Goal: Information Seeking & Learning: Learn about a topic

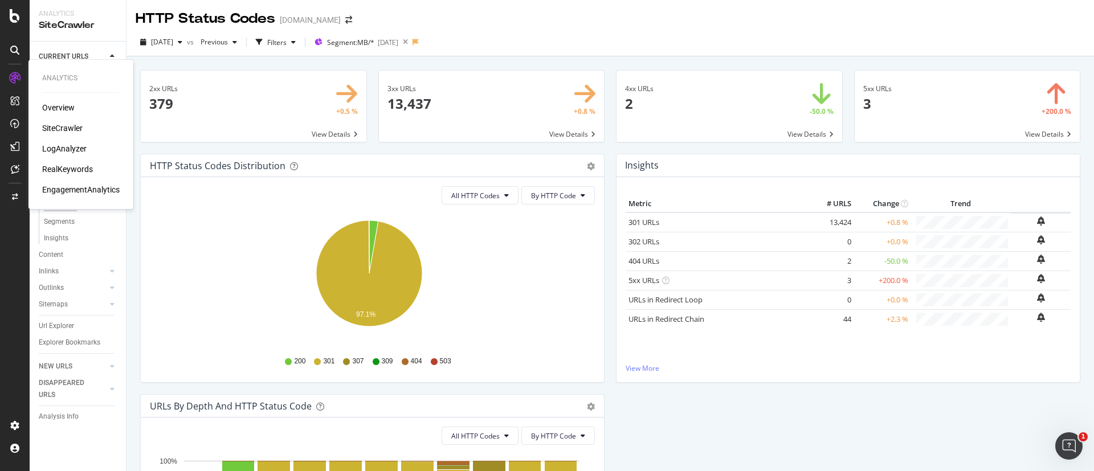
click at [71, 144] on div "LogAnalyzer" at bounding box center [64, 148] width 44 height 11
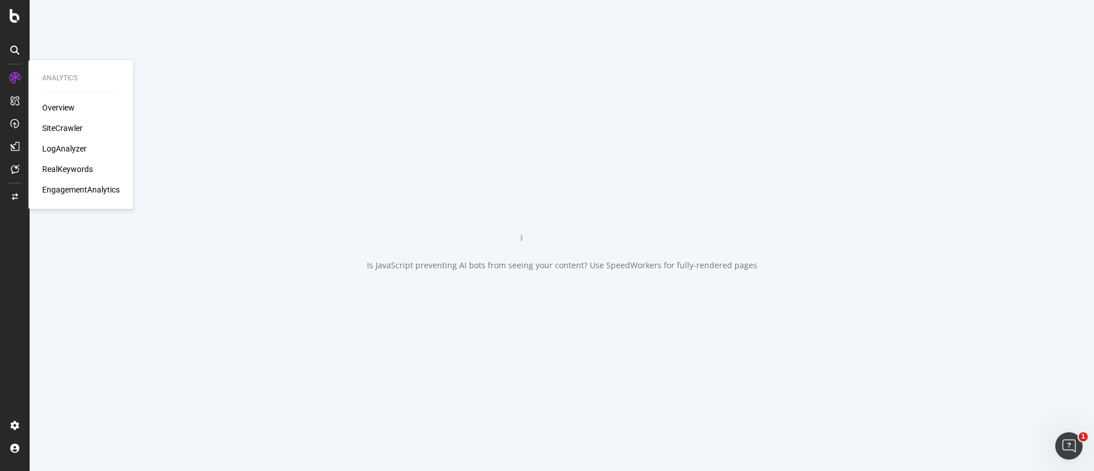
click at [59, 168] on div "RealKeywords" at bounding box center [67, 168] width 51 height 11
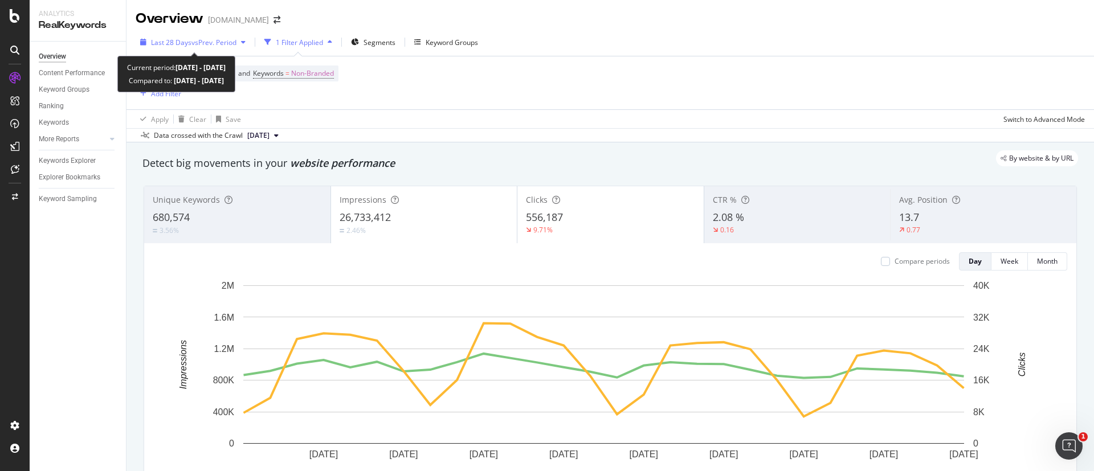
click at [183, 44] on span "Last 28 Days" at bounding box center [171, 43] width 40 height 10
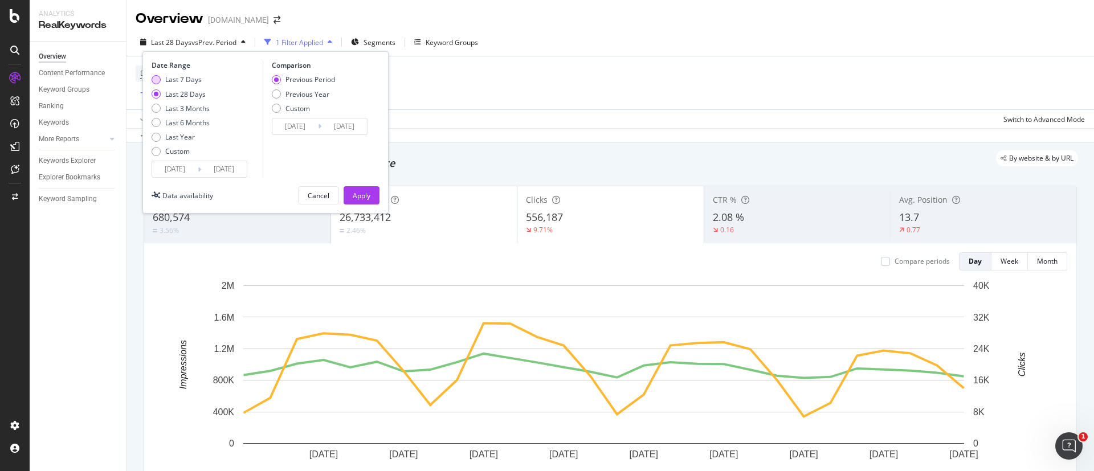
click at [194, 81] on div "Last 7 Days" at bounding box center [183, 80] width 36 height 10
type input "[DATE]"
click at [357, 193] on div "Apply" at bounding box center [362, 196] width 18 height 10
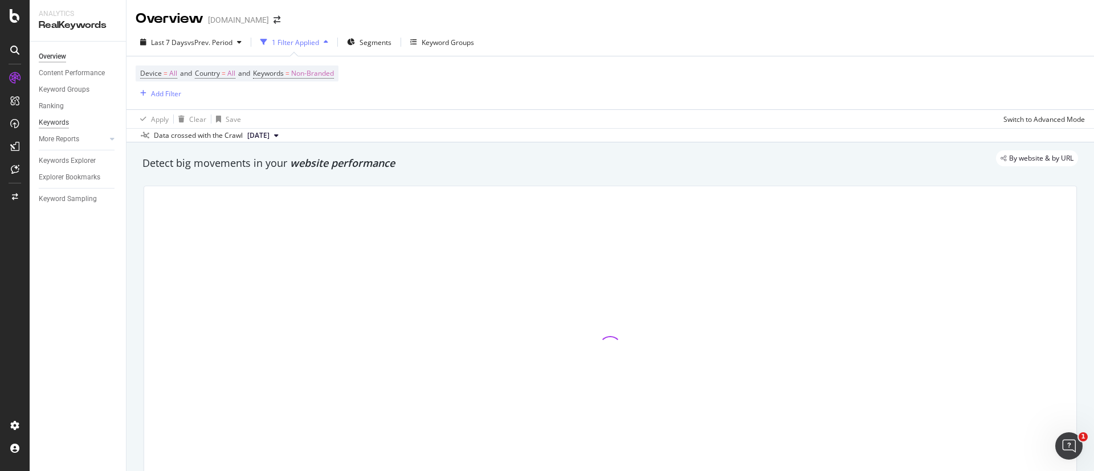
click at [58, 123] on div "Keywords" at bounding box center [54, 123] width 30 height 12
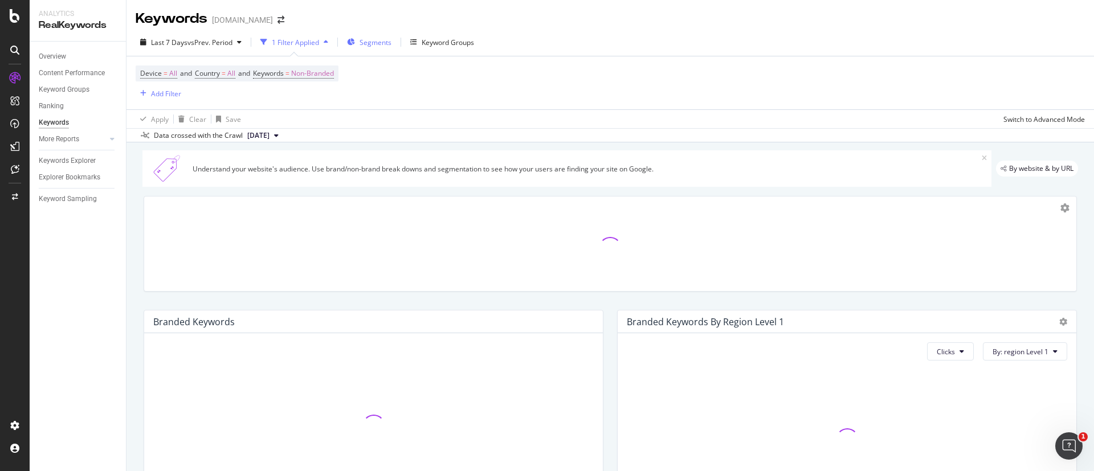
click at [387, 45] on span "Segments" at bounding box center [375, 43] width 32 height 10
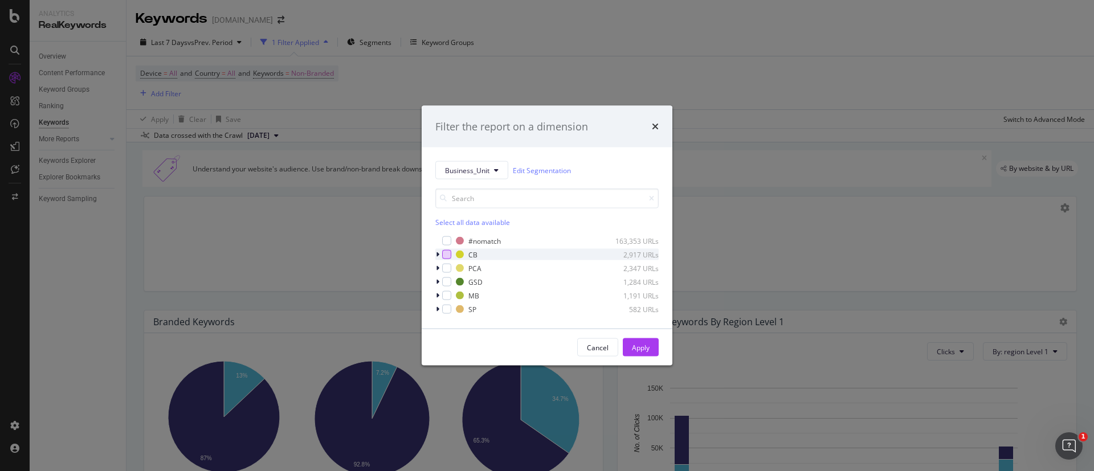
click at [445, 255] on div "modal" at bounding box center [446, 254] width 9 height 9
click at [641, 350] on div "Apply" at bounding box center [641, 347] width 18 height 10
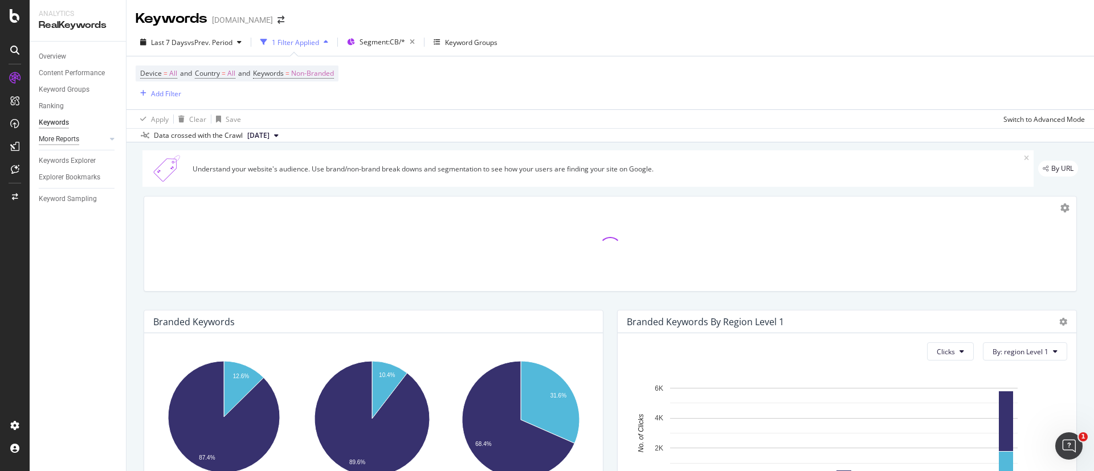
click at [69, 138] on div "More Reports" at bounding box center [59, 139] width 40 height 12
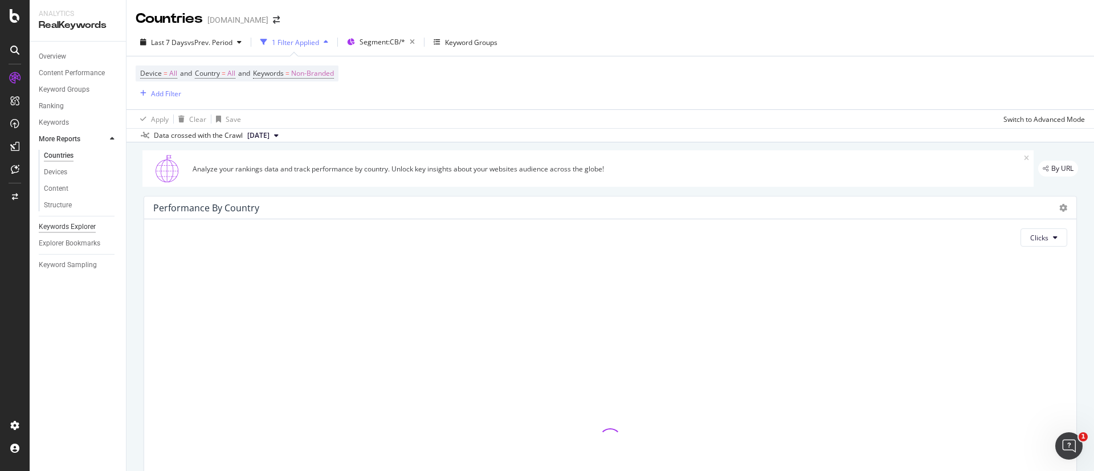
click at [76, 227] on div "Keywords Explorer" at bounding box center [67, 227] width 57 height 12
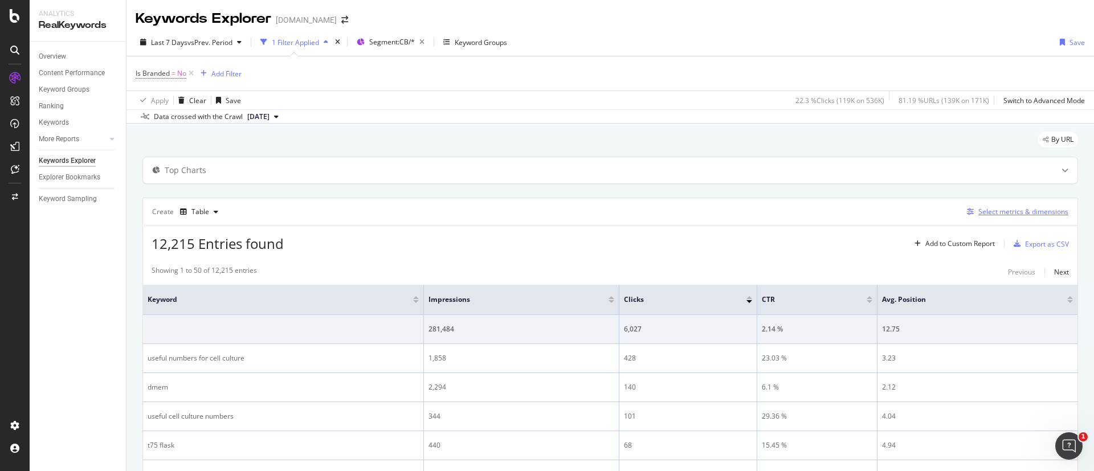
click at [996, 214] on div "Select metrics & dimensions" at bounding box center [1023, 212] width 90 height 10
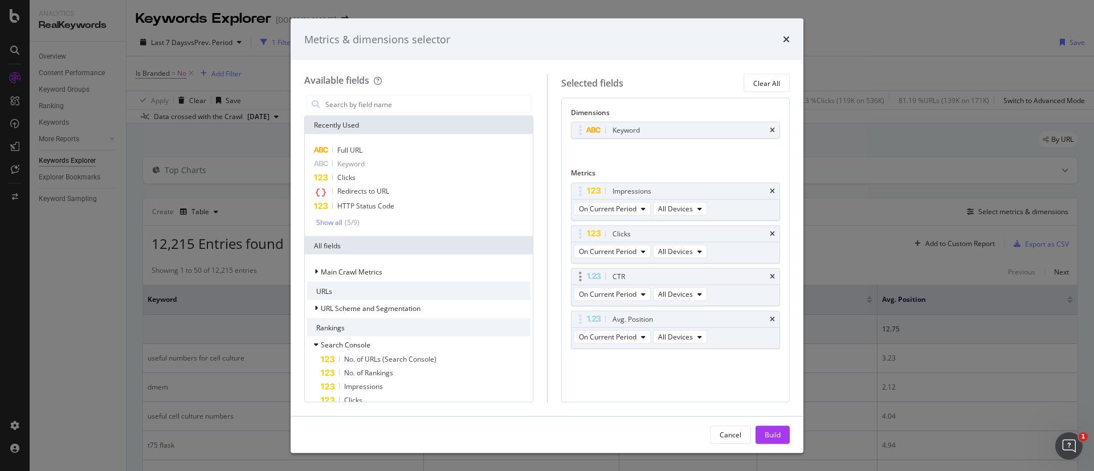
drag, startPoint x: 771, startPoint y: 316, endPoint x: 777, endPoint y: 276, distance: 40.3
click at [772, 317] on icon "times" at bounding box center [772, 319] width 5 height 7
click at [777, 275] on div "CTR" at bounding box center [675, 276] width 208 height 16
click at [770, 276] on icon "times" at bounding box center [772, 276] width 5 height 7
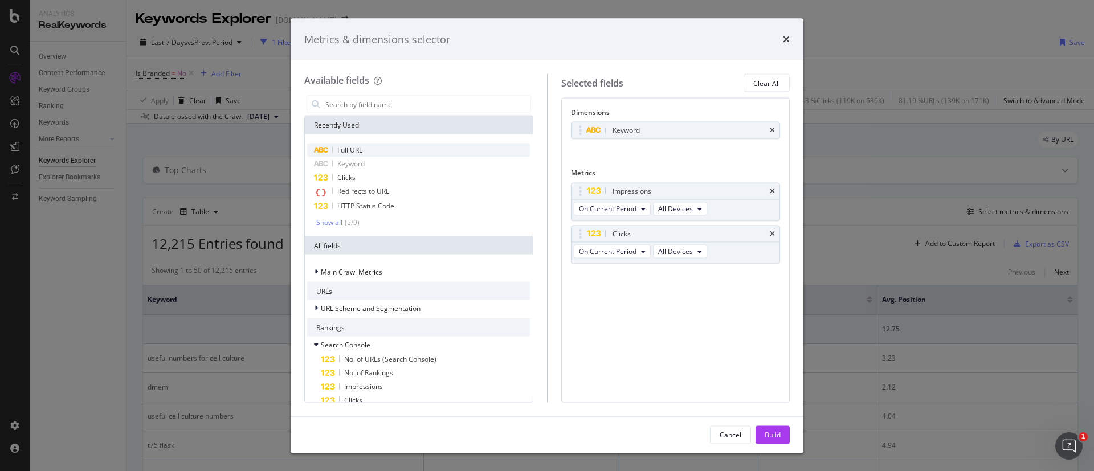
click at [346, 148] on span "Full URL" at bounding box center [349, 150] width 25 height 10
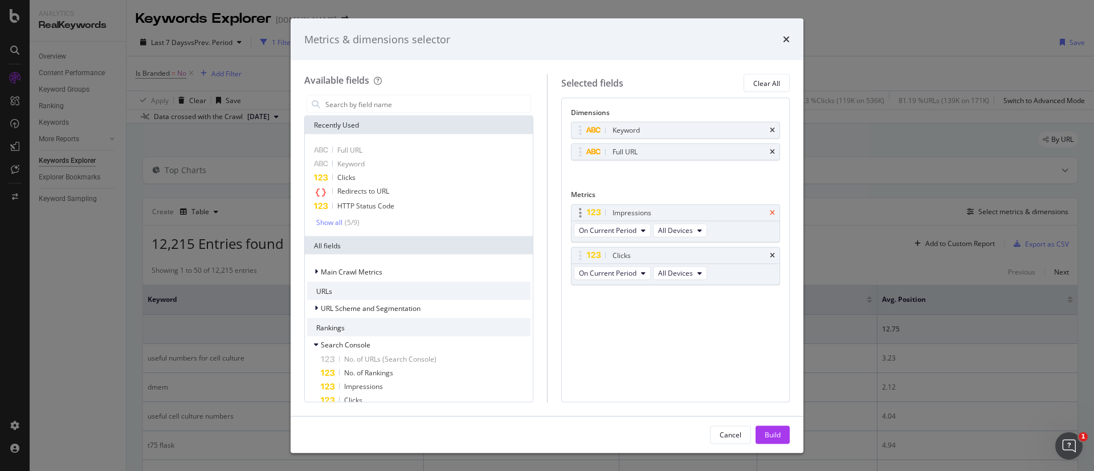
click at [770, 210] on icon "times" at bounding box center [772, 212] width 5 height 7
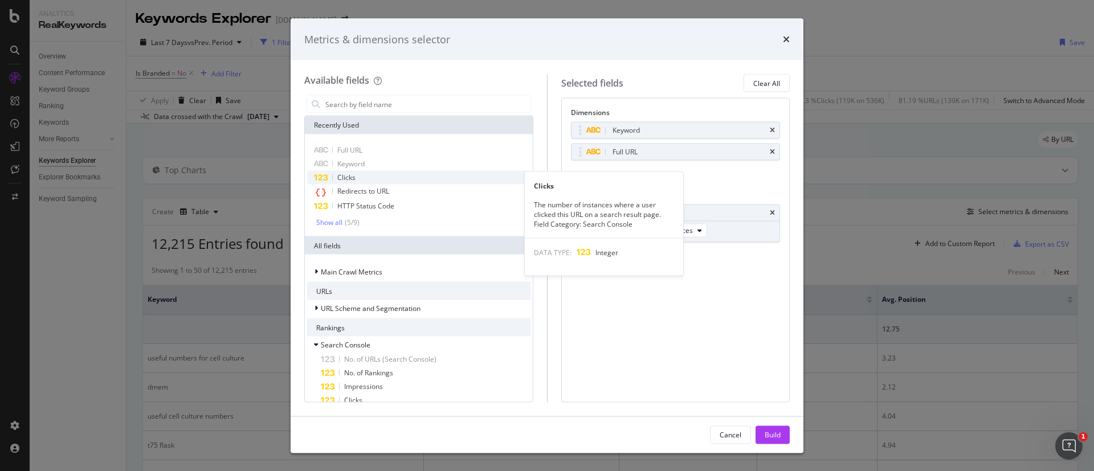
click at [336, 171] on div "Clicks" at bounding box center [418, 178] width 223 height 14
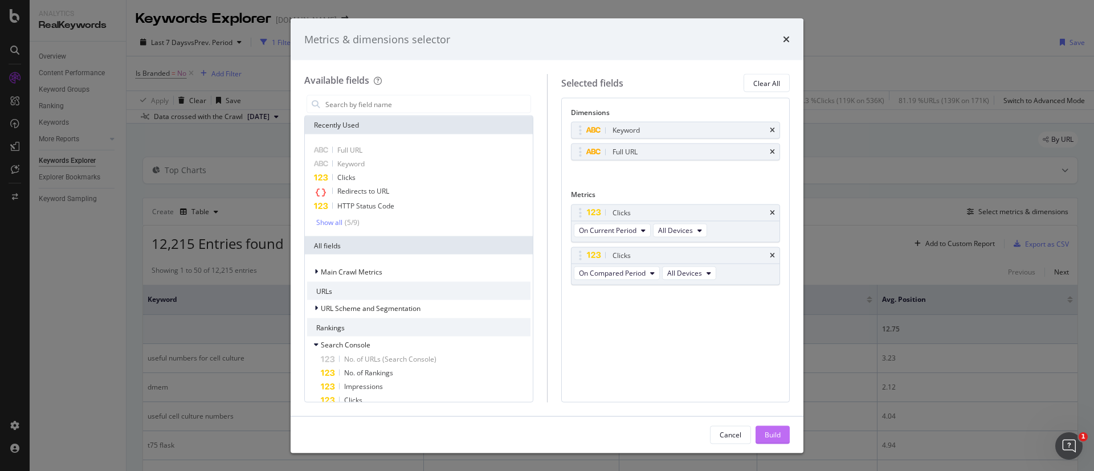
click at [762, 430] on button "Build" at bounding box center [772, 435] width 34 height 18
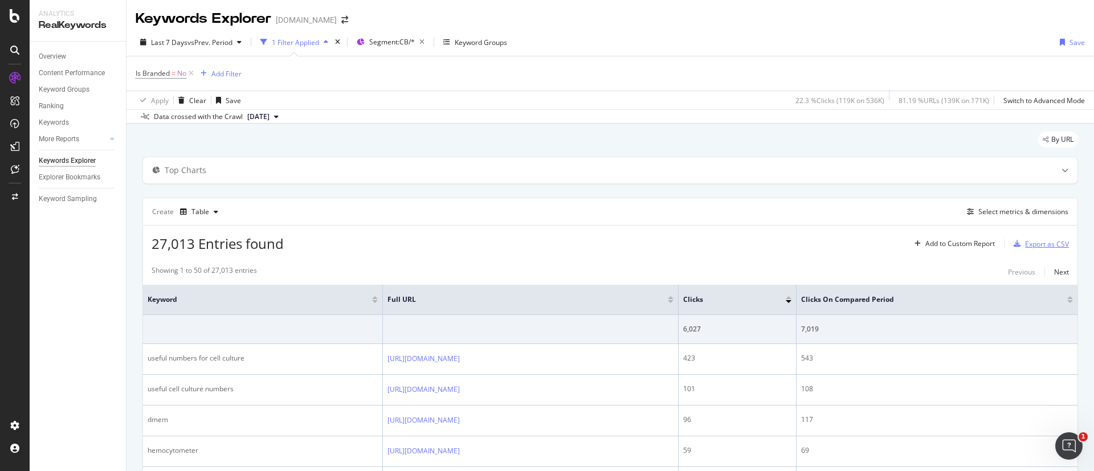
click at [1034, 241] on div "Export as CSV" at bounding box center [1047, 244] width 44 height 10
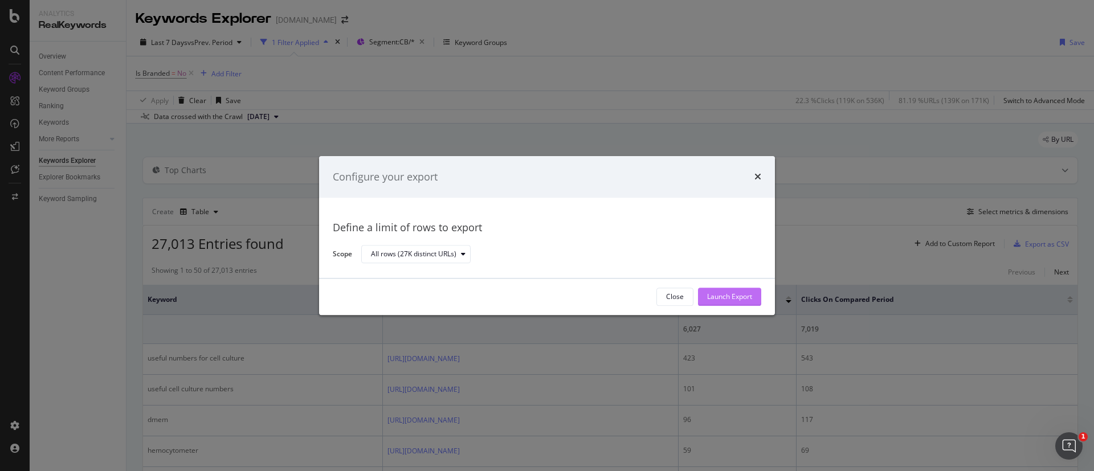
click at [730, 290] on div "Launch Export" at bounding box center [729, 296] width 45 height 17
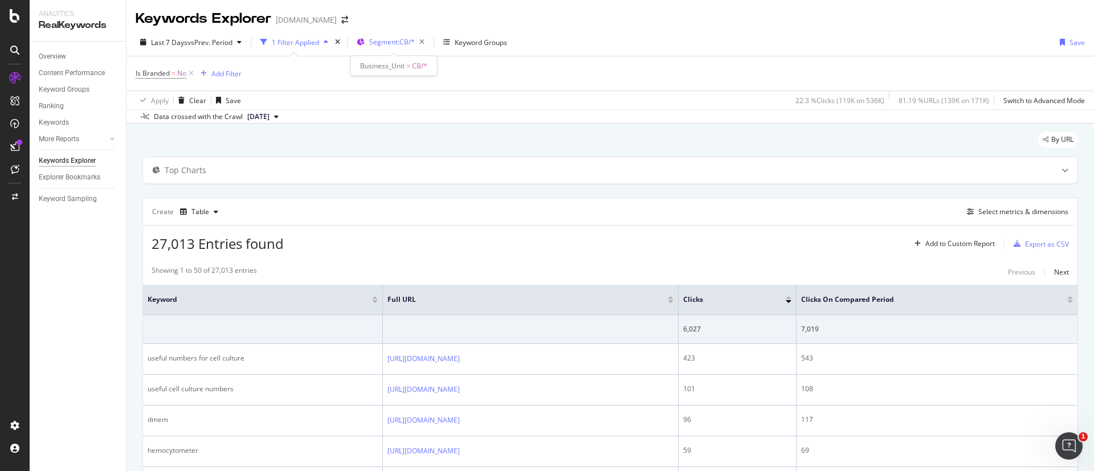
click at [394, 34] on div "Segment: CB/*" at bounding box center [399, 42] width 60 height 16
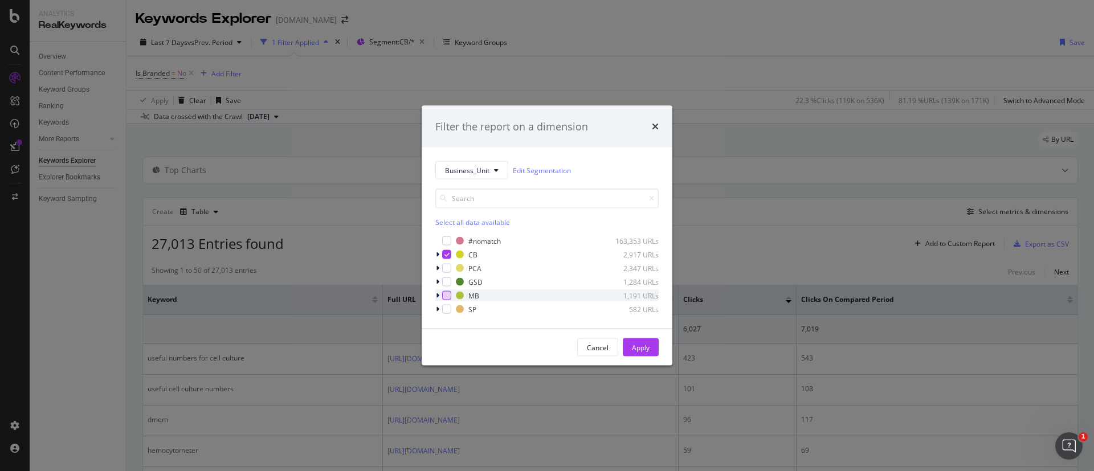
click at [446, 296] on div "modal" at bounding box center [446, 295] width 9 height 9
click at [448, 257] on icon "modal" at bounding box center [446, 255] width 5 height 6
click at [651, 352] on button "Apply" at bounding box center [641, 347] width 36 height 18
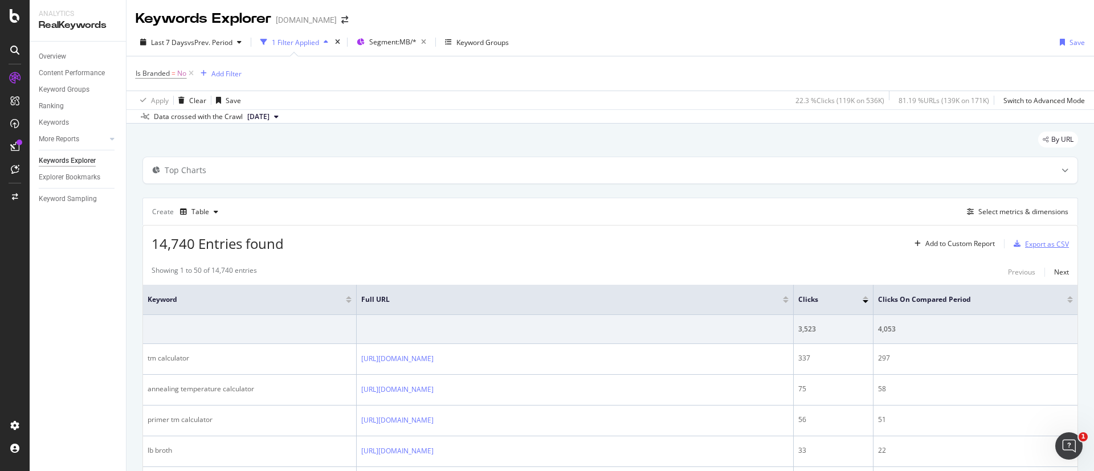
click at [1033, 250] on div "Export as CSV" at bounding box center [1039, 243] width 60 height 17
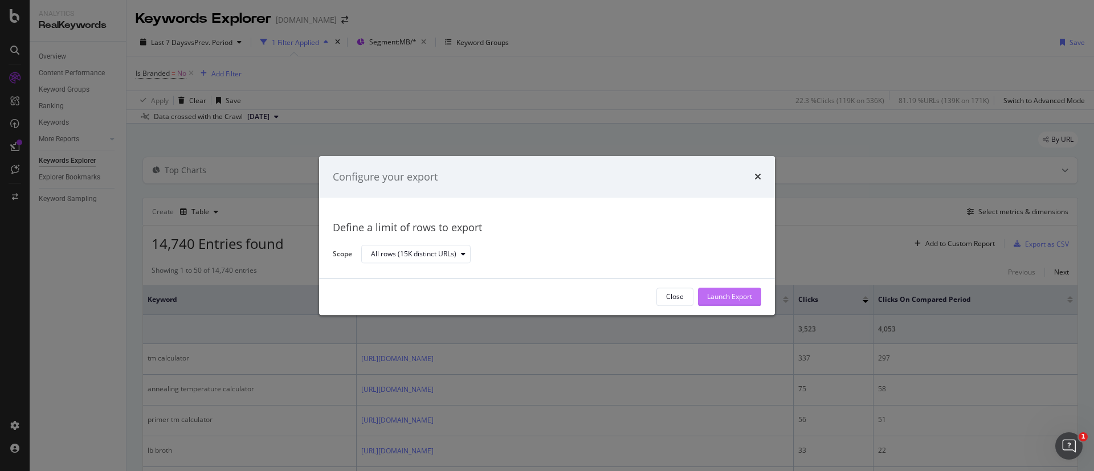
click at [717, 297] on div "Launch Export" at bounding box center [729, 297] width 45 height 10
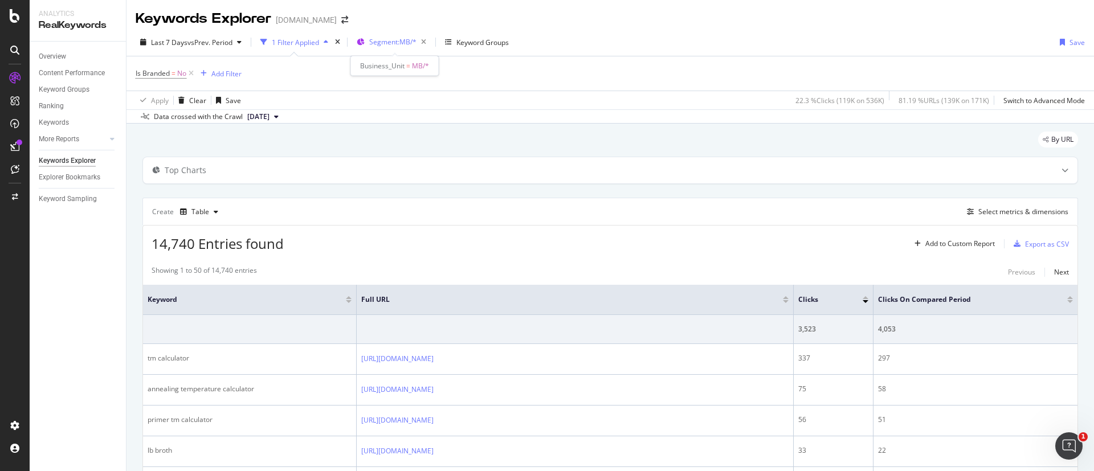
click at [385, 44] on span "Segment: MB/*" at bounding box center [392, 42] width 47 height 10
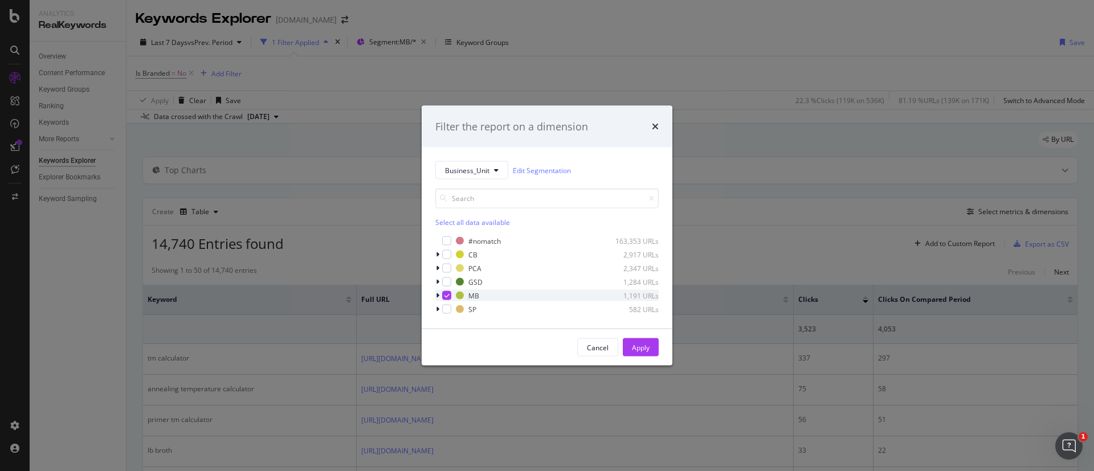
click at [448, 298] on icon "modal" at bounding box center [446, 296] width 5 height 6
click at [449, 310] on div "modal" at bounding box center [446, 309] width 9 height 9
click at [639, 346] on div "Apply" at bounding box center [641, 347] width 18 height 10
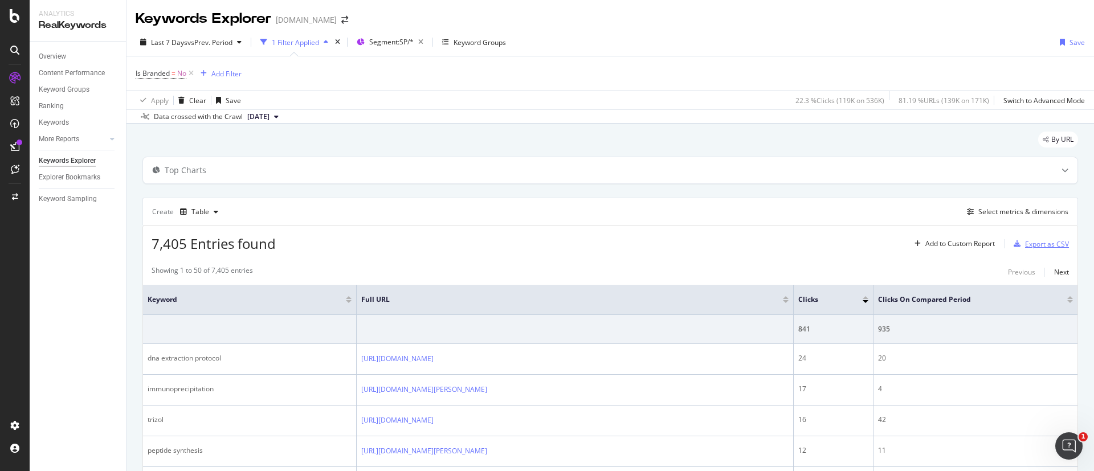
click at [1030, 244] on div "Export as CSV" at bounding box center [1047, 244] width 44 height 10
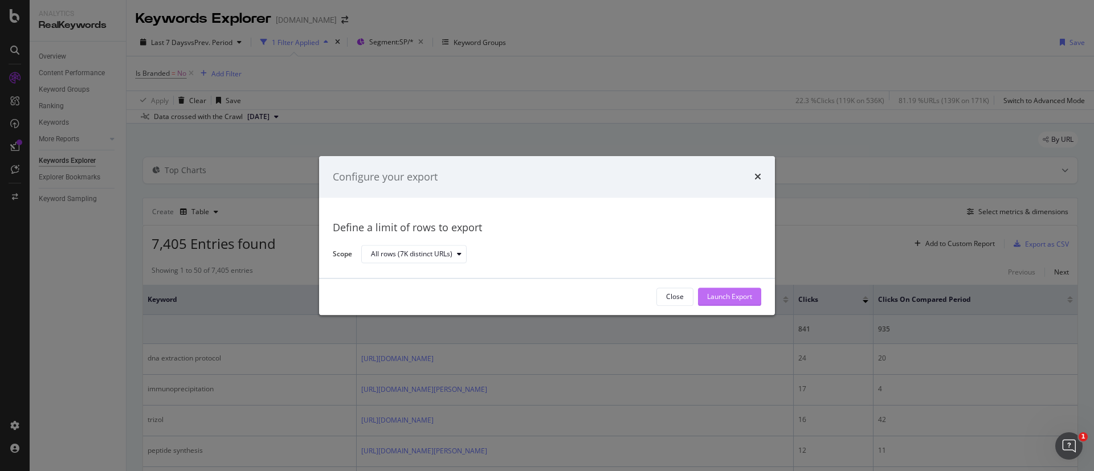
click at [738, 298] on div "Launch Export" at bounding box center [729, 297] width 45 height 10
